Goal: Navigation & Orientation: Find specific page/section

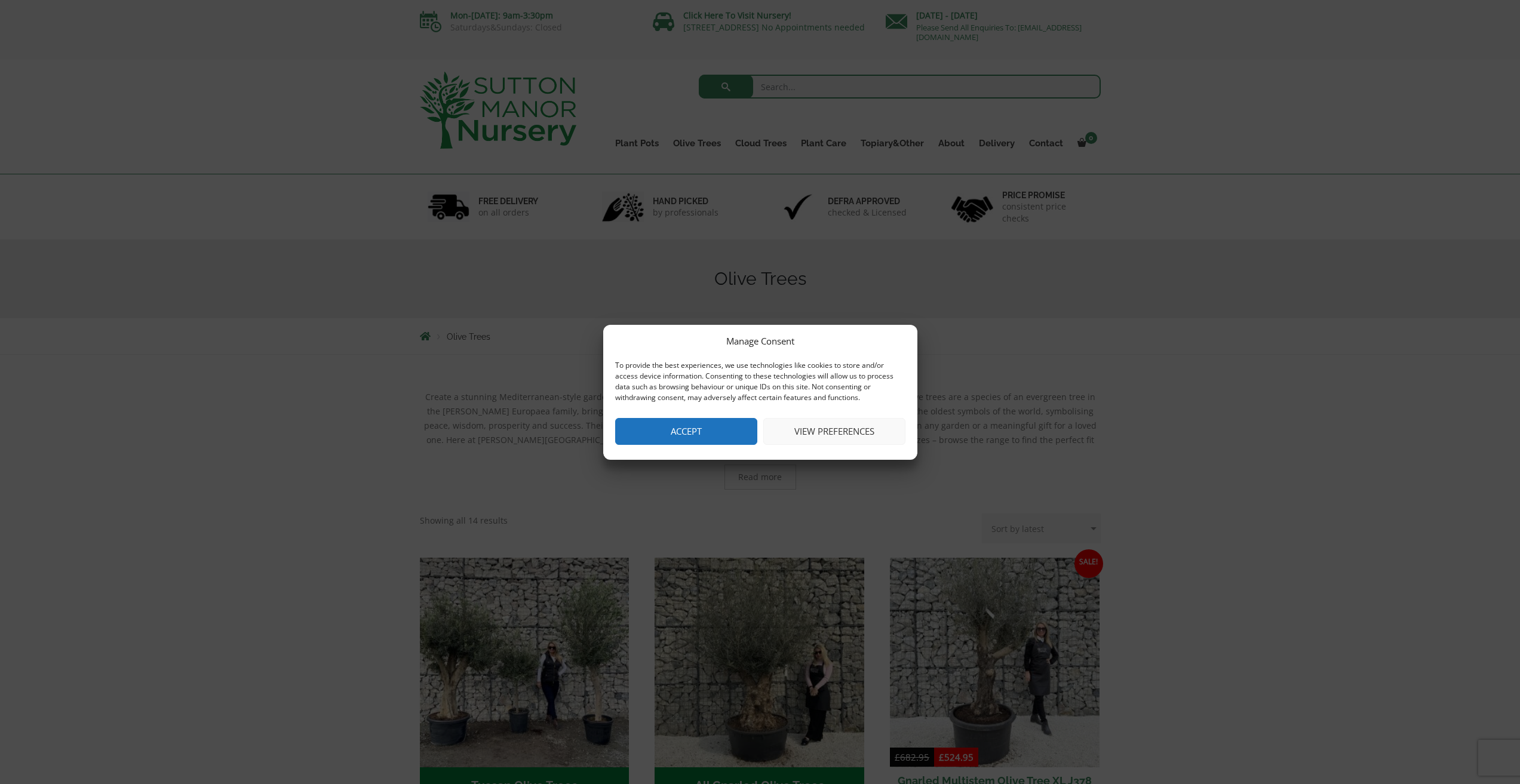
click at [727, 435] on button "Accept" at bounding box center [687, 431] width 142 height 27
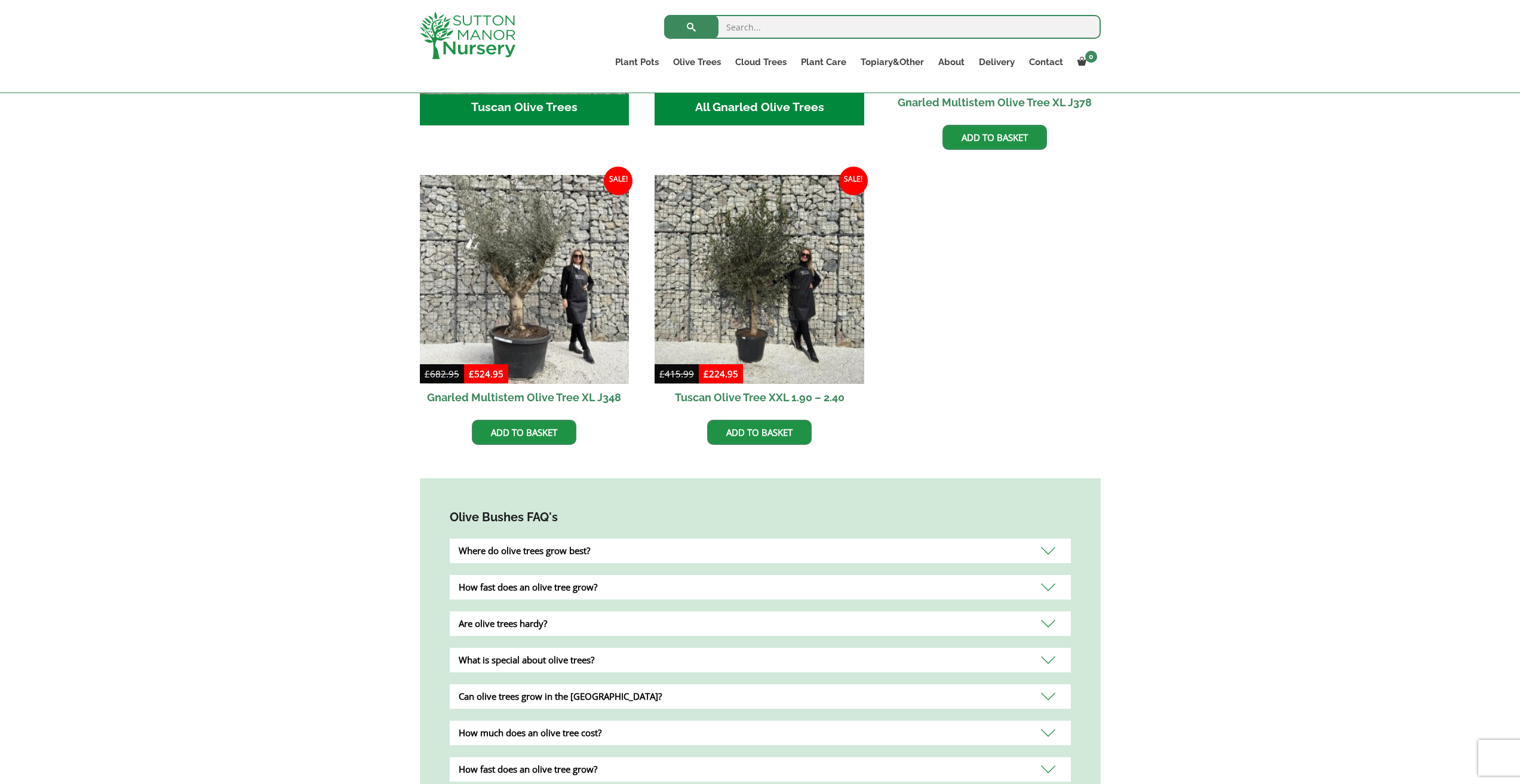
scroll to position [358, 0]
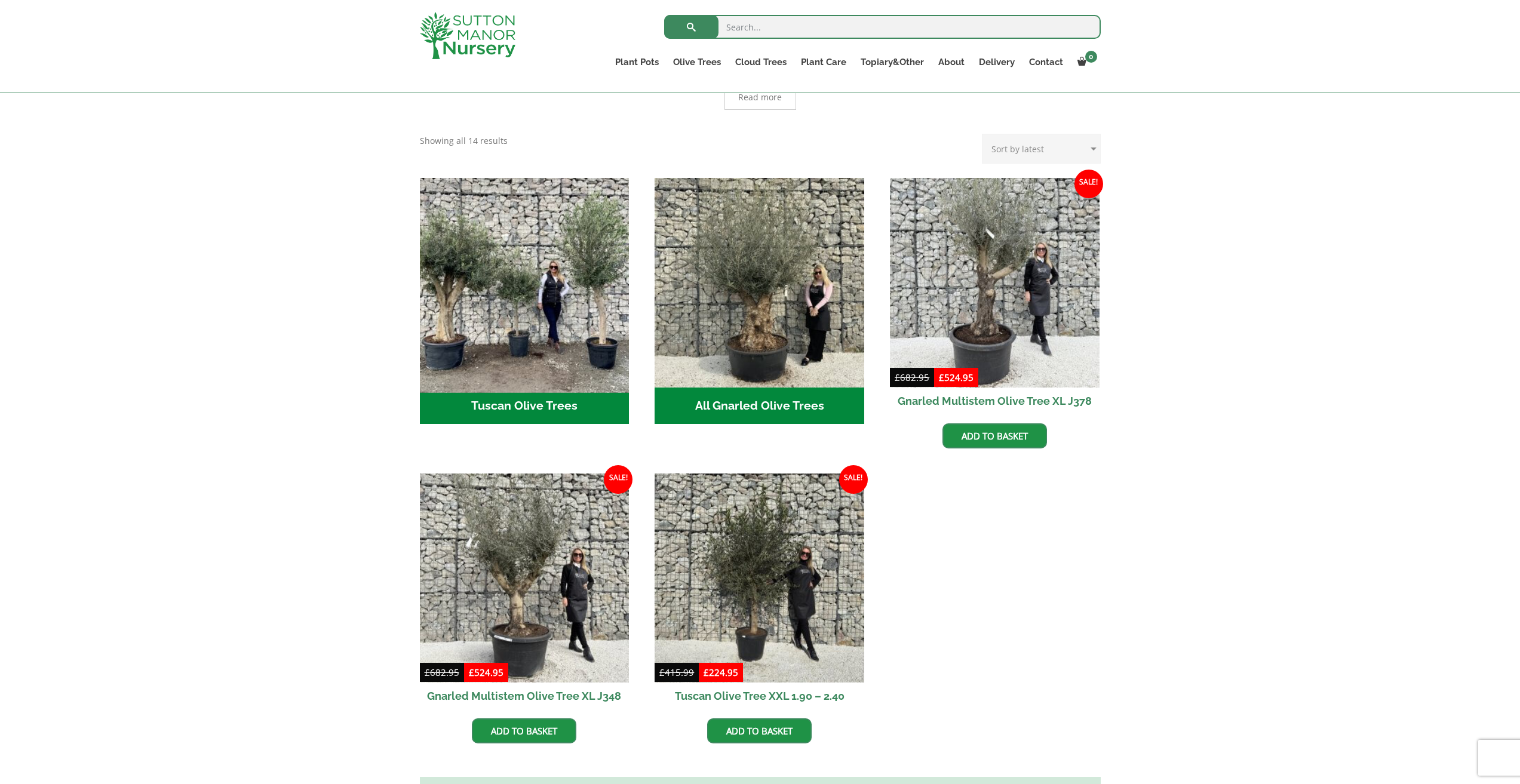
click at [540, 261] on img "Visit product category Tuscan Olive Trees" at bounding box center [524, 282] width 220 height 219
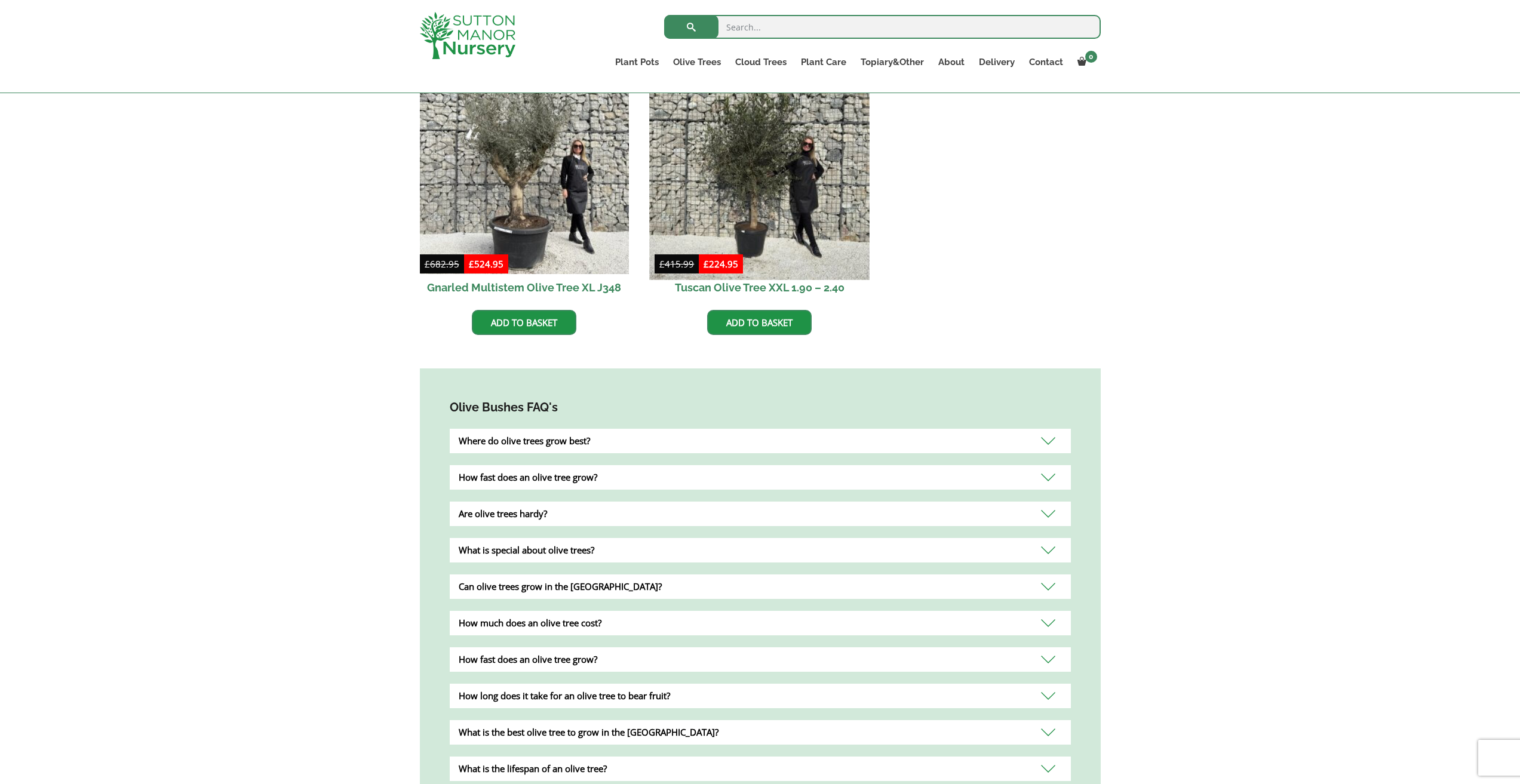
scroll to position [537, 0]
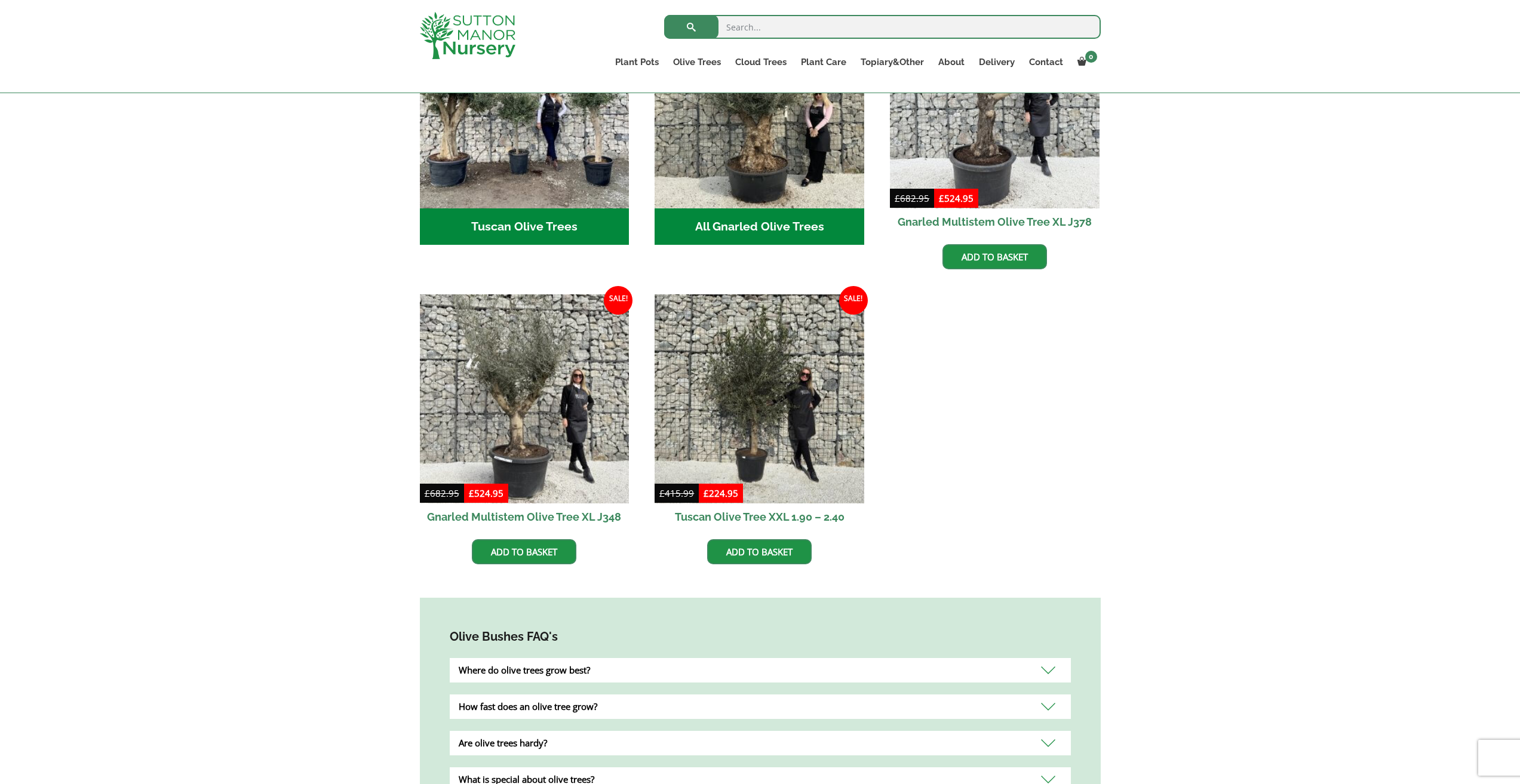
click at [748, 208] on h2 "All Gnarled Olive Trees (182)" at bounding box center [759, 227] width 209 height 37
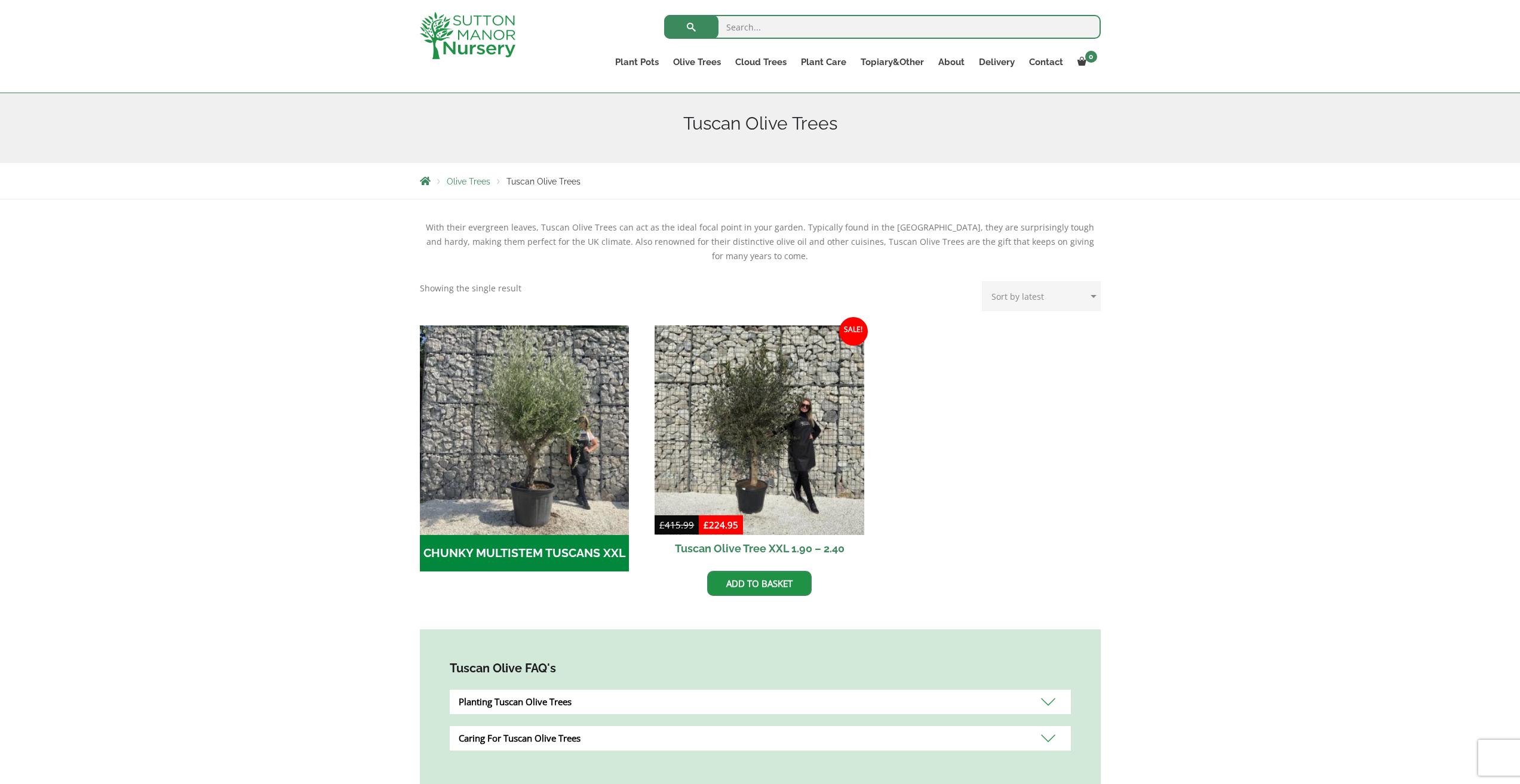
scroll to position [179, 0]
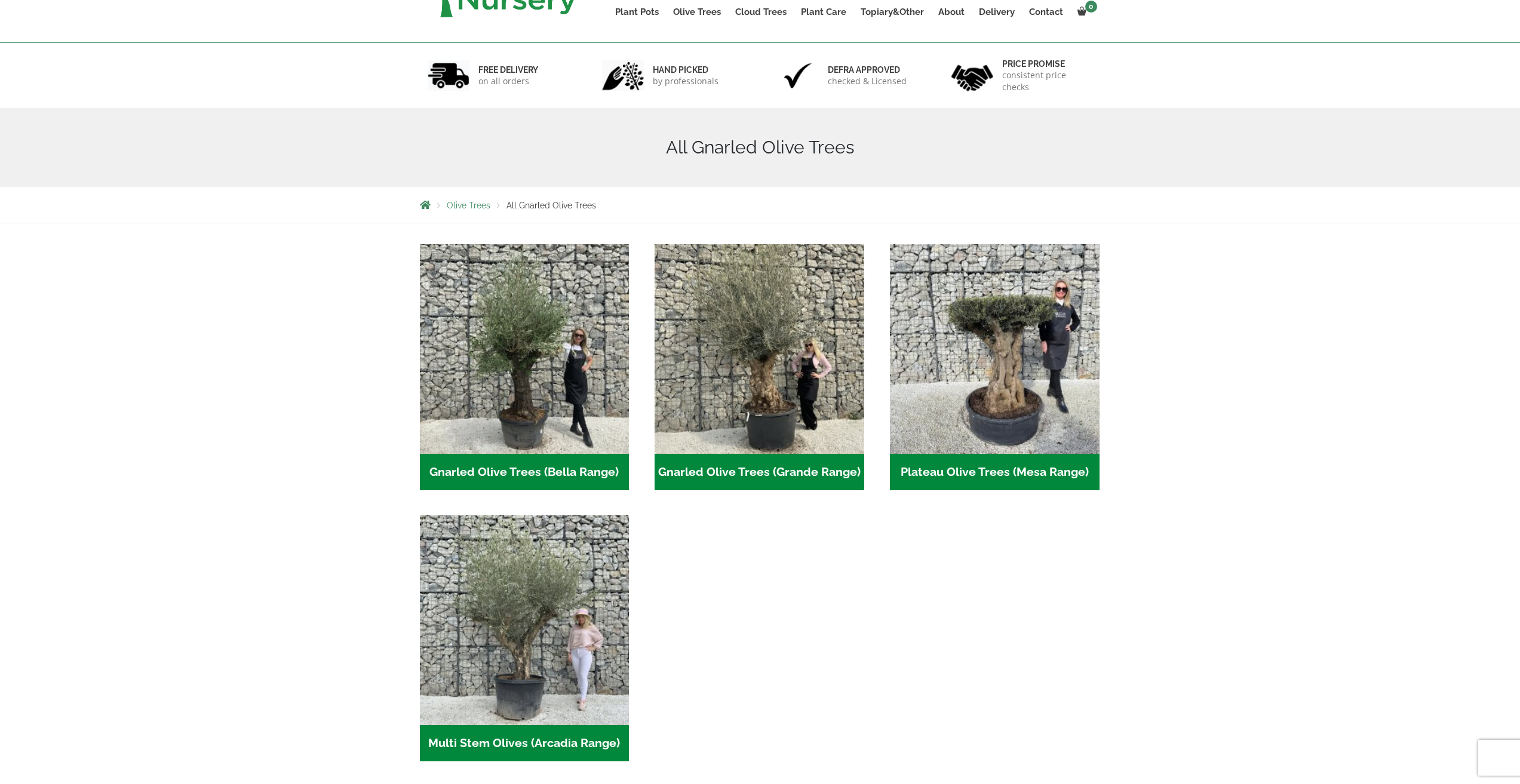
scroll to position [179, 0]
